Goal: Check status: Check status

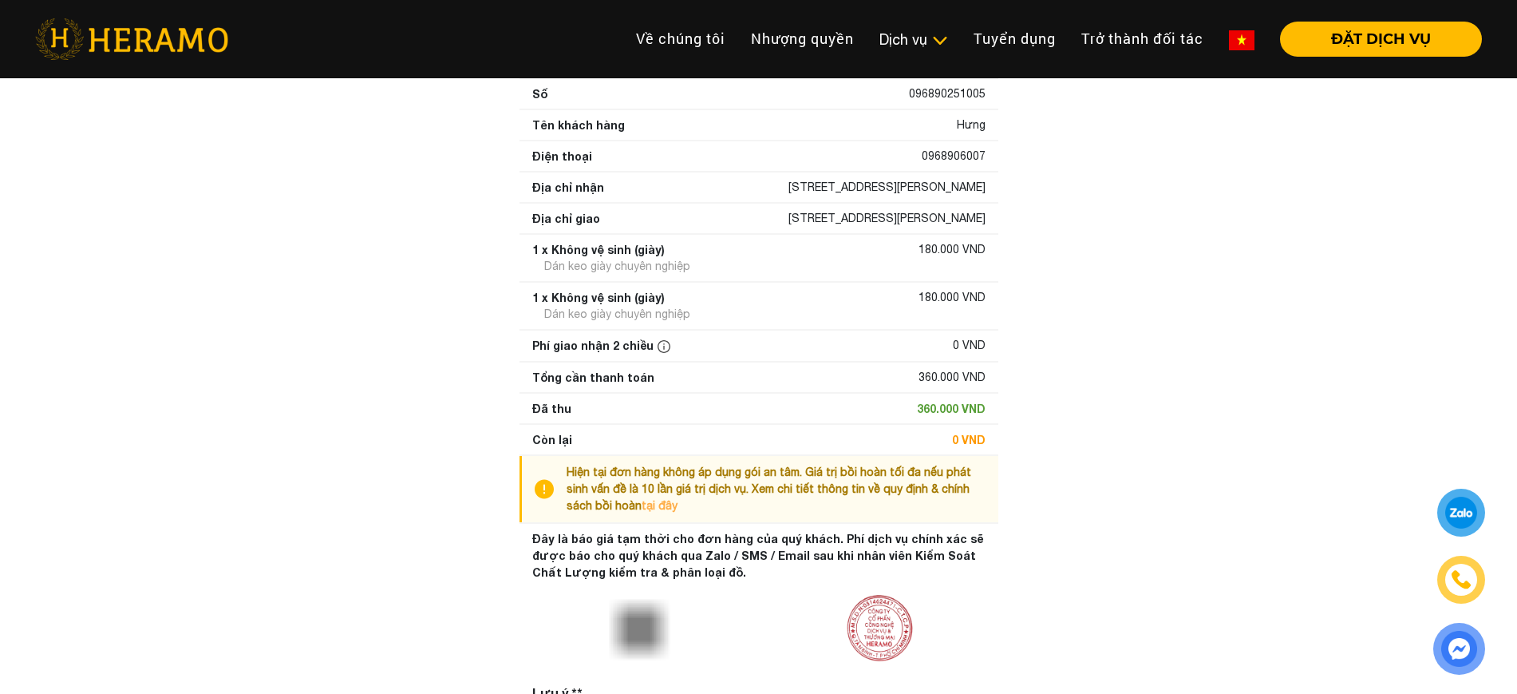
scroll to position [143, 0]
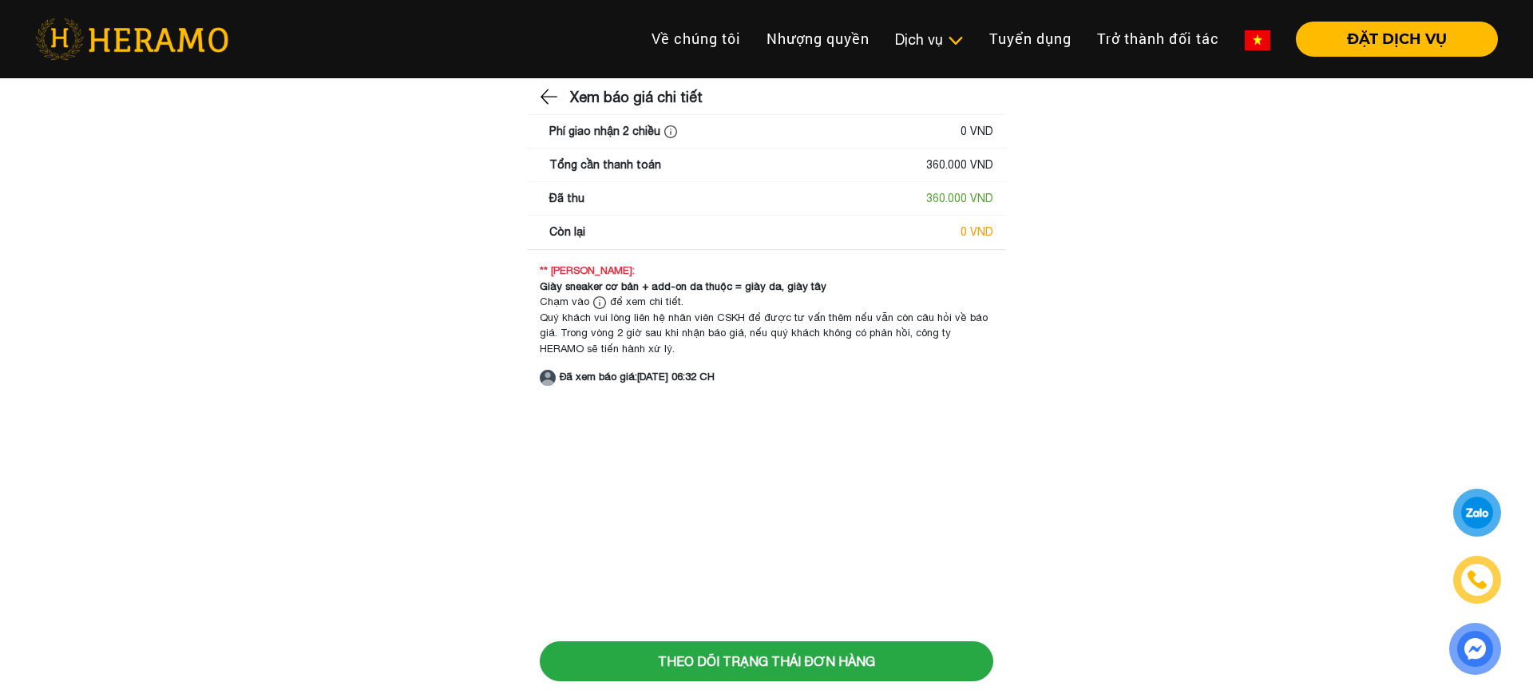
click at [880, 242] on div "Còn lại 0 VND" at bounding box center [766, 232] width 479 height 33
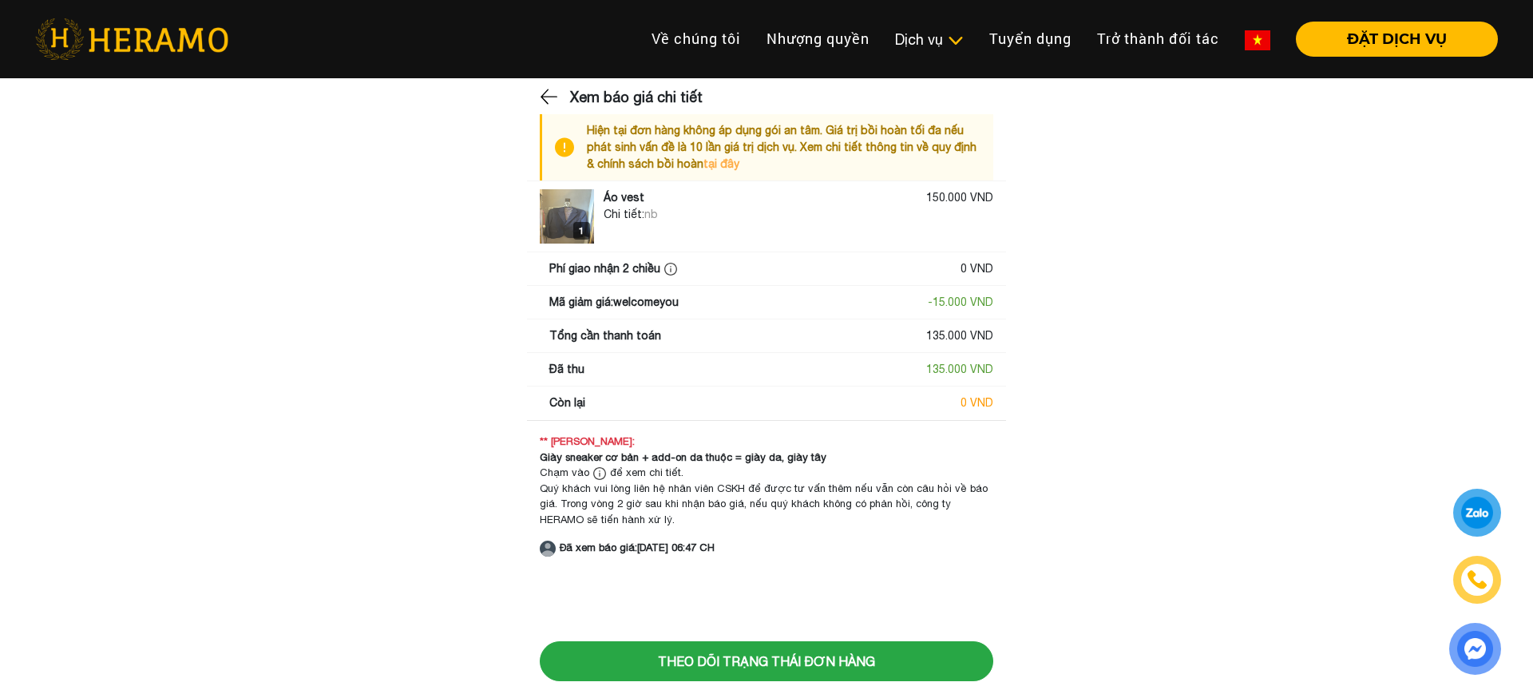
click at [559, 209] on img at bounding box center [567, 216] width 54 height 54
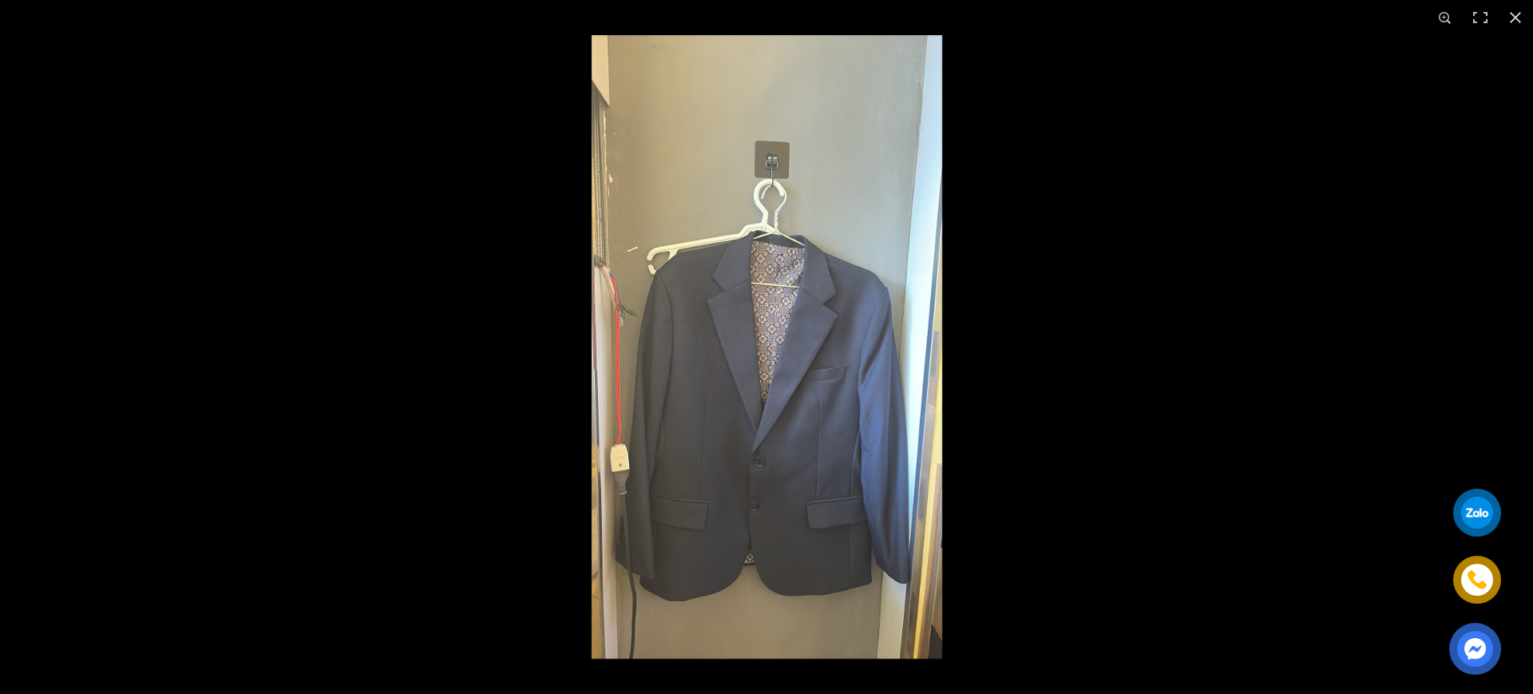
click at [559, 209] on div at bounding box center [1221, 382] width 1533 height 694
click at [508, 229] on img at bounding box center [766, 346] width 623 height 623
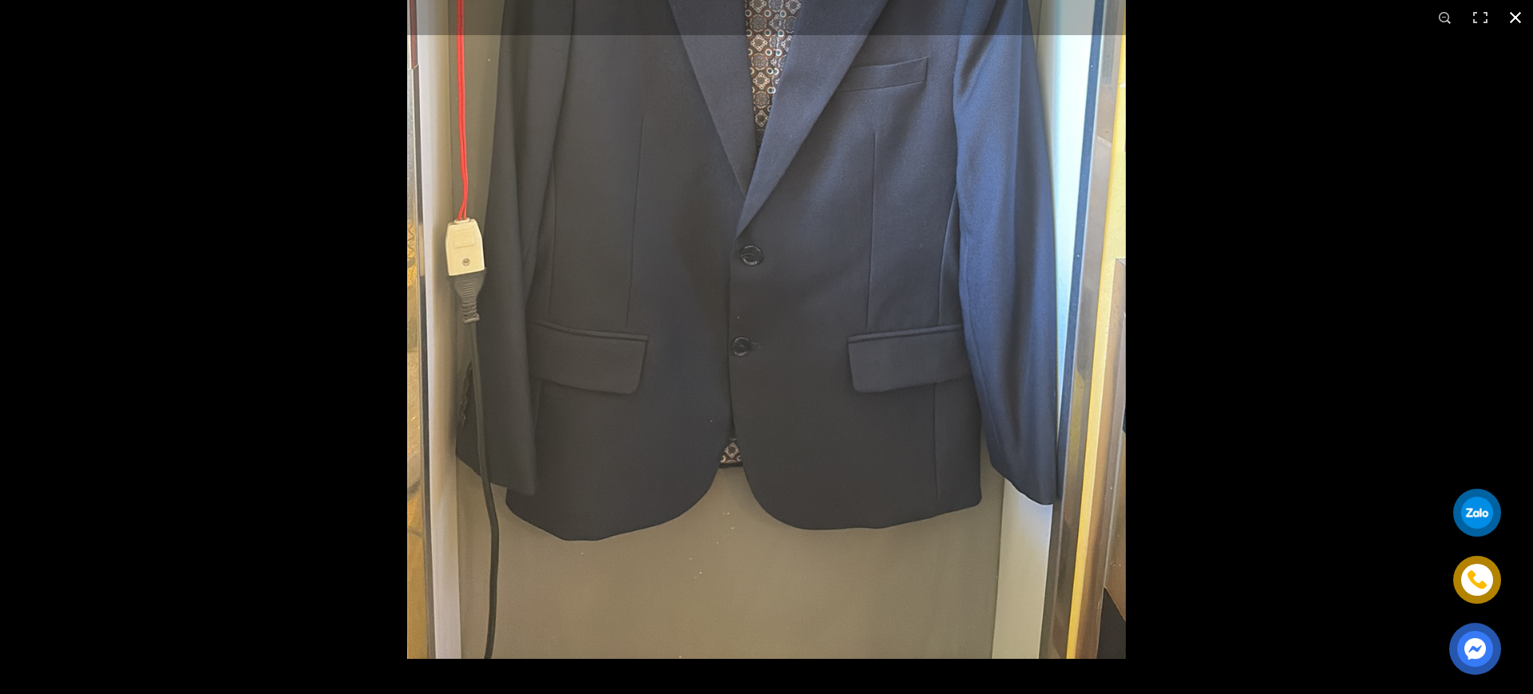
click at [1506, 12] on button "button" at bounding box center [1514, 17] width 35 height 35
